Goal: Task Accomplishment & Management: Use online tool/utility

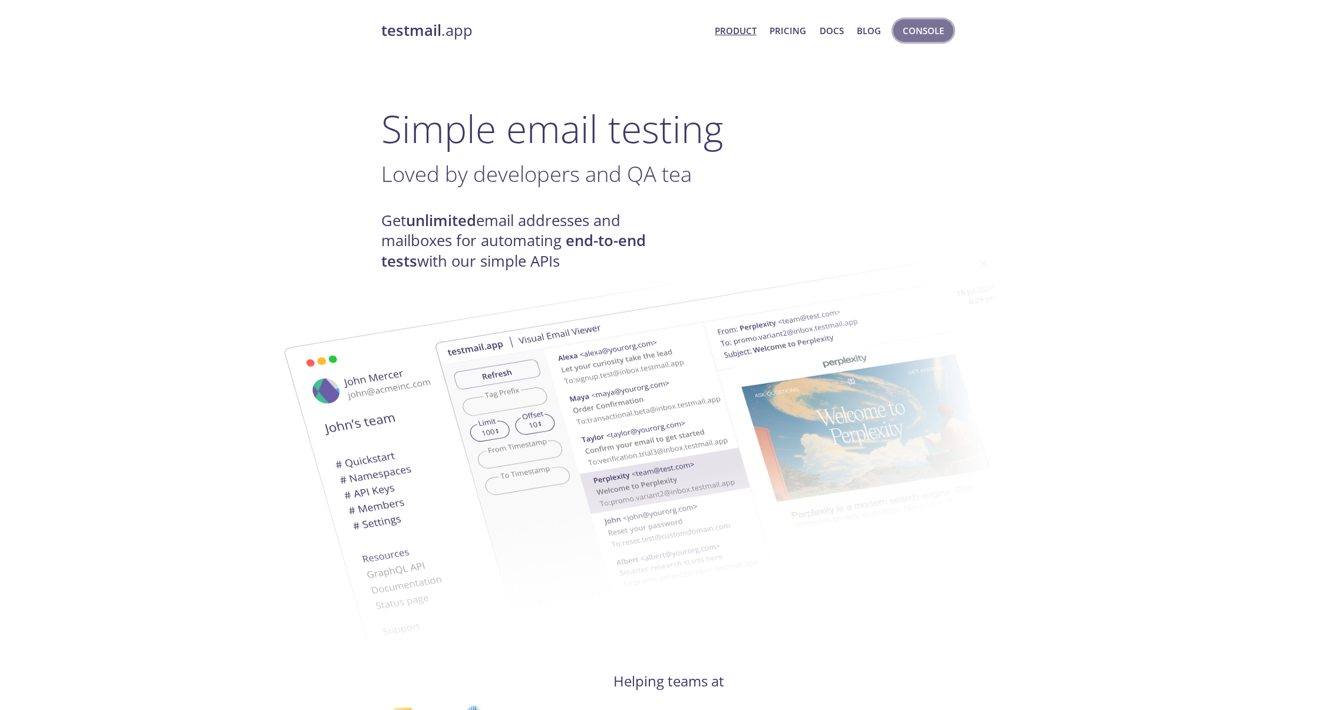
click at [921, 32] on span "Console" at bounding box center [923, 30] width 41 height 15
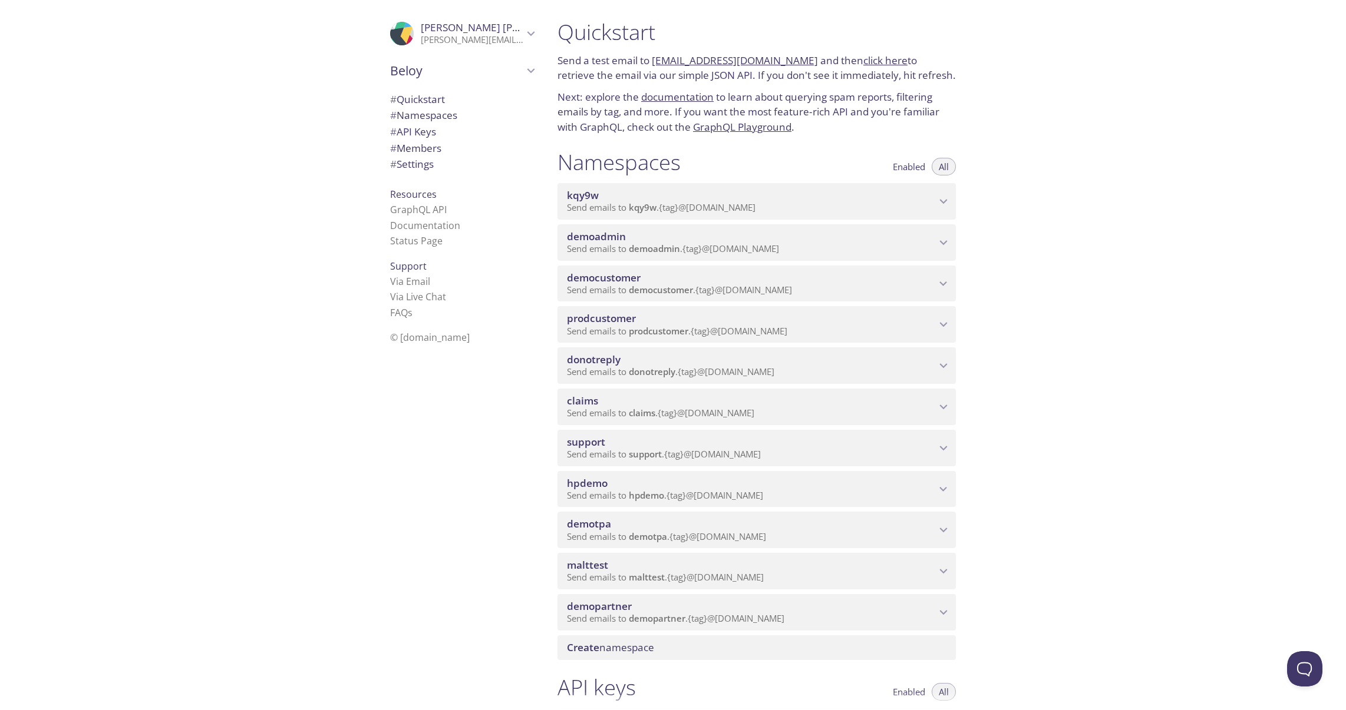
click at [603, 282] on span "democustomer" at bounding box center [604, 278] width 74 height 14
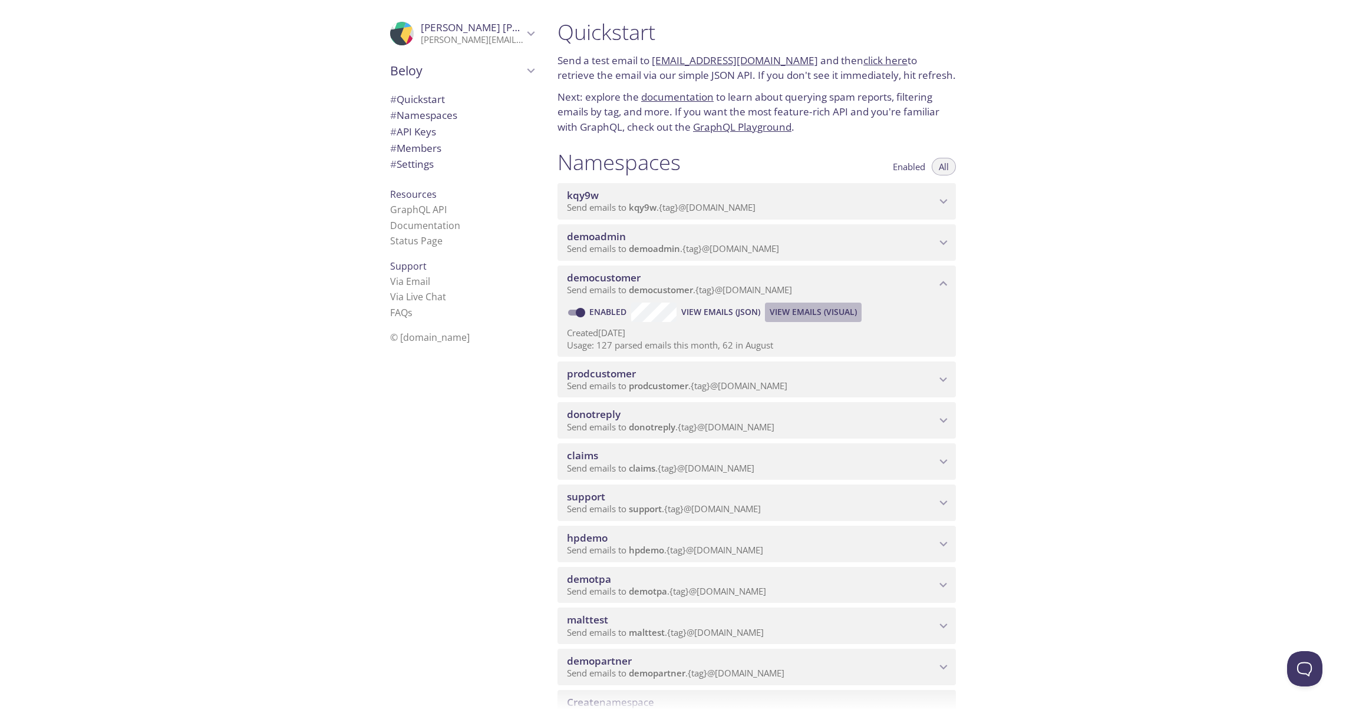
click at [810, 317] on span "View Emails (Visual)" at bounding box center [812, 312] width 87 height 14
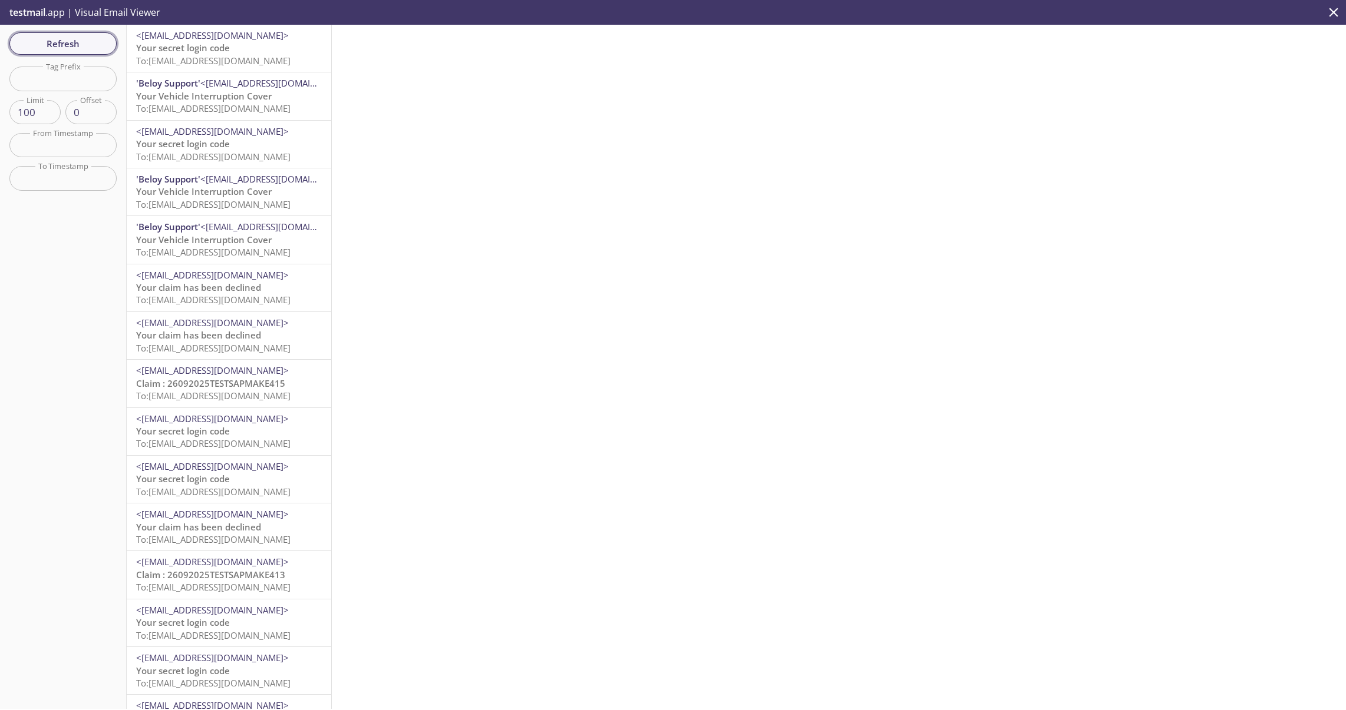
click at [51, 47] on span "Refresh" at bounding box center [63, 43] width 88 height 15
click at [240, 104] on span "To: [EMAIL_ADDRESS][DOMAIN_NAME]" at bounding box center [213, 109] width 154 height 12
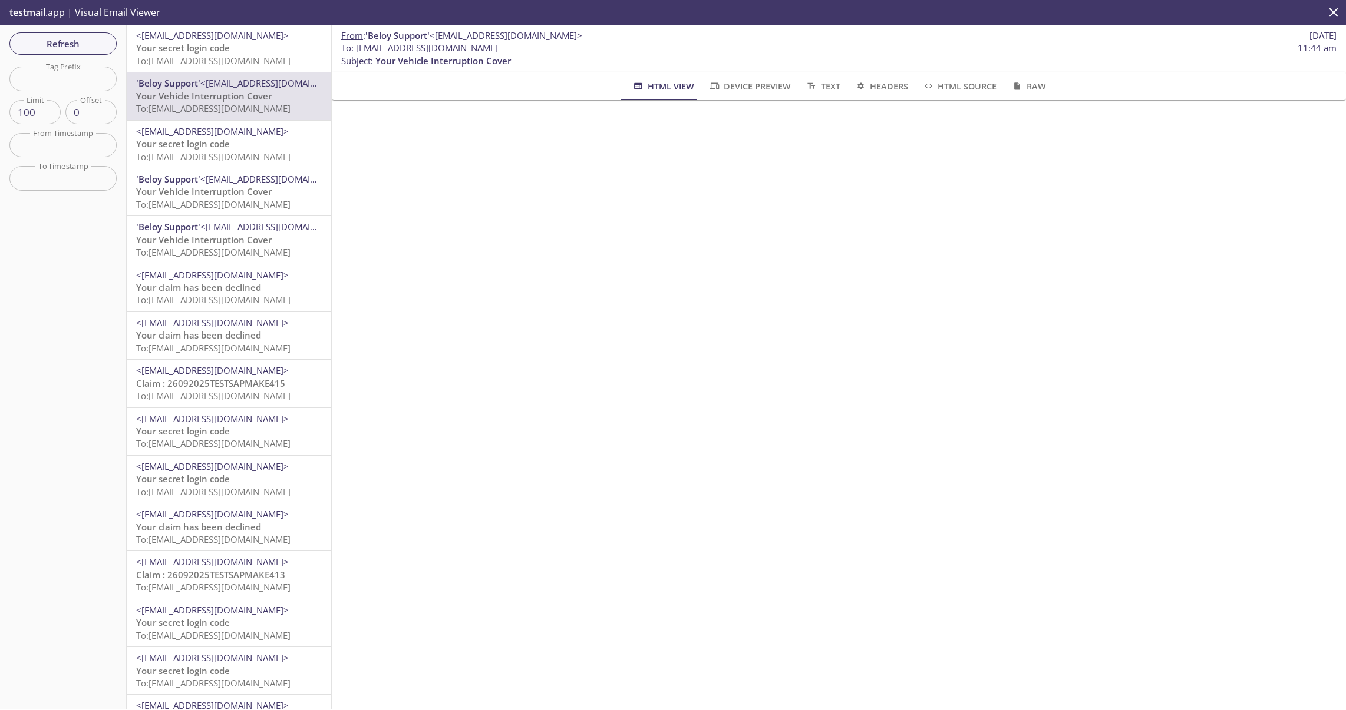
click at [247, 48] on p "Your secret login code To: [EMAIL_ADDRESS][DOMAIN_NAME]" at bounding box center [229, 54] width 186 height 25
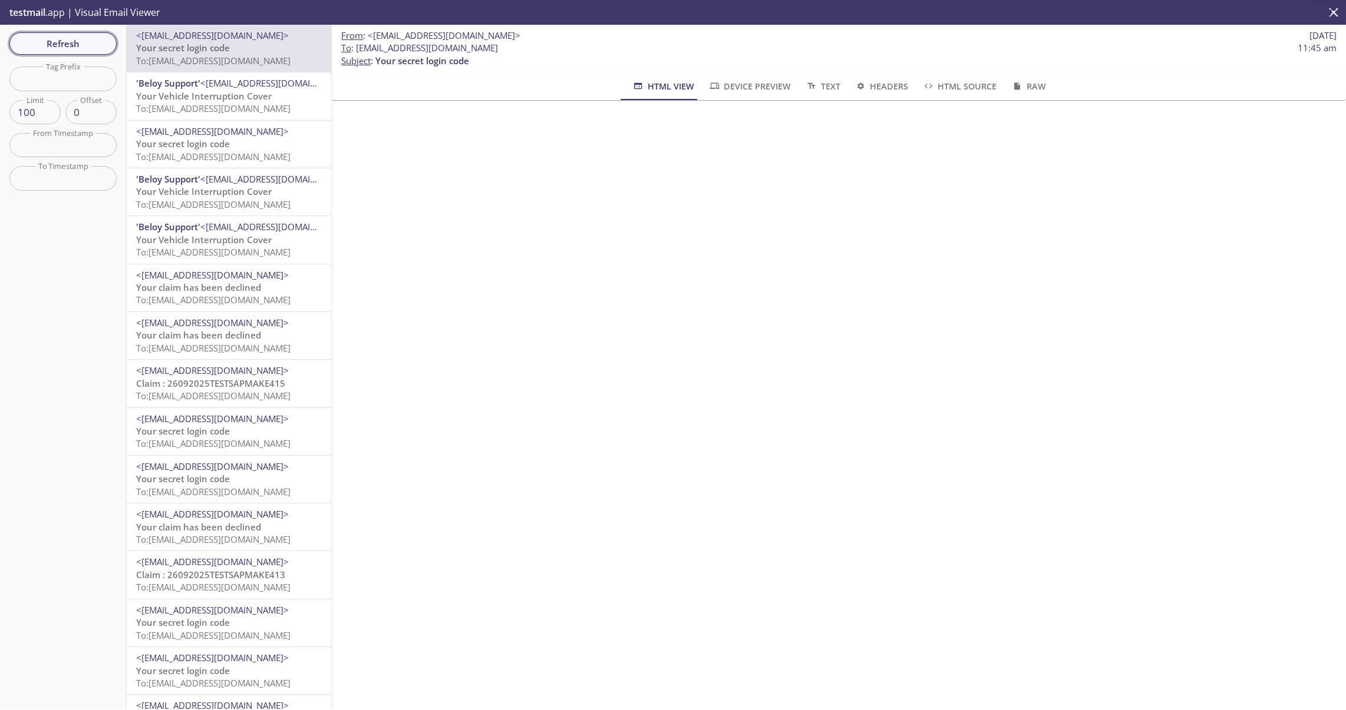
click at [65, 40] on span "Refresh" at bounding box center [63, 43] width 88 height 15
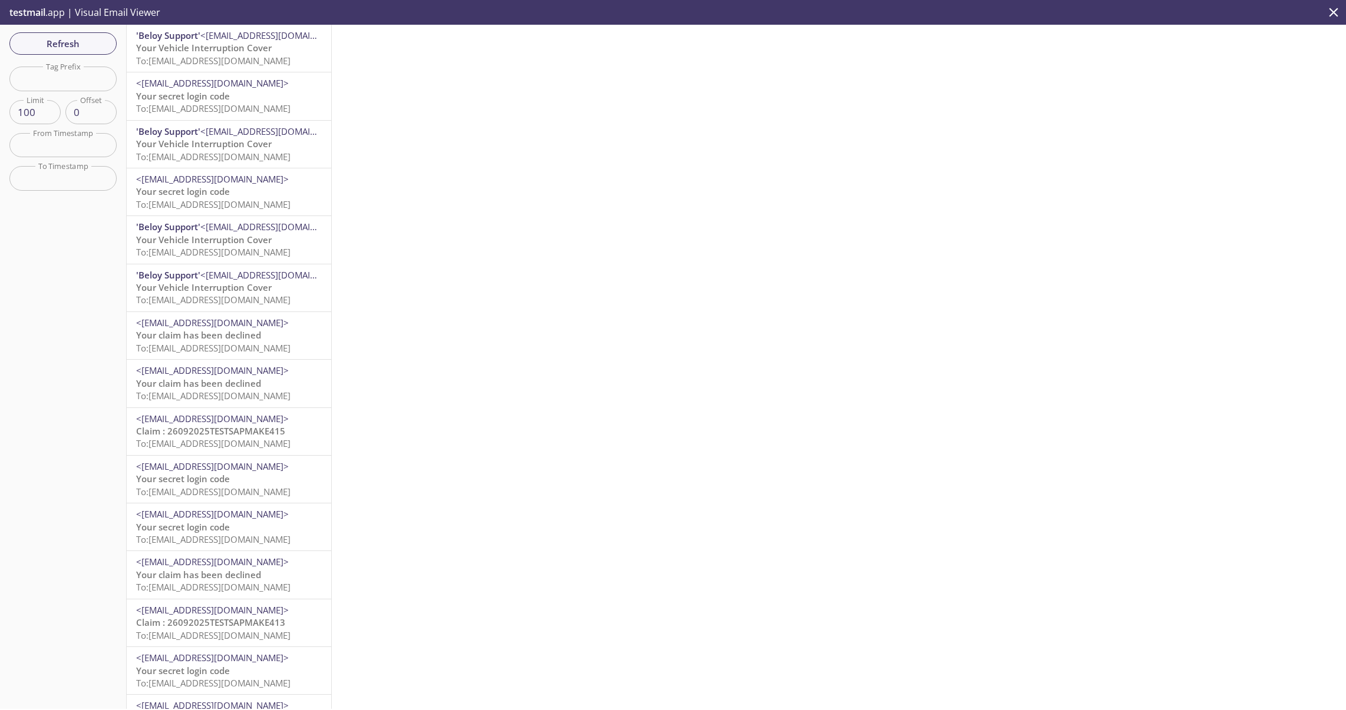
click at [213, 39] on span "<[EMAIL_ADDRESS][DOMAIN_NAME]>" at bounding box center [276, 35] width 153 height 12
